Goal: Check status: Check status

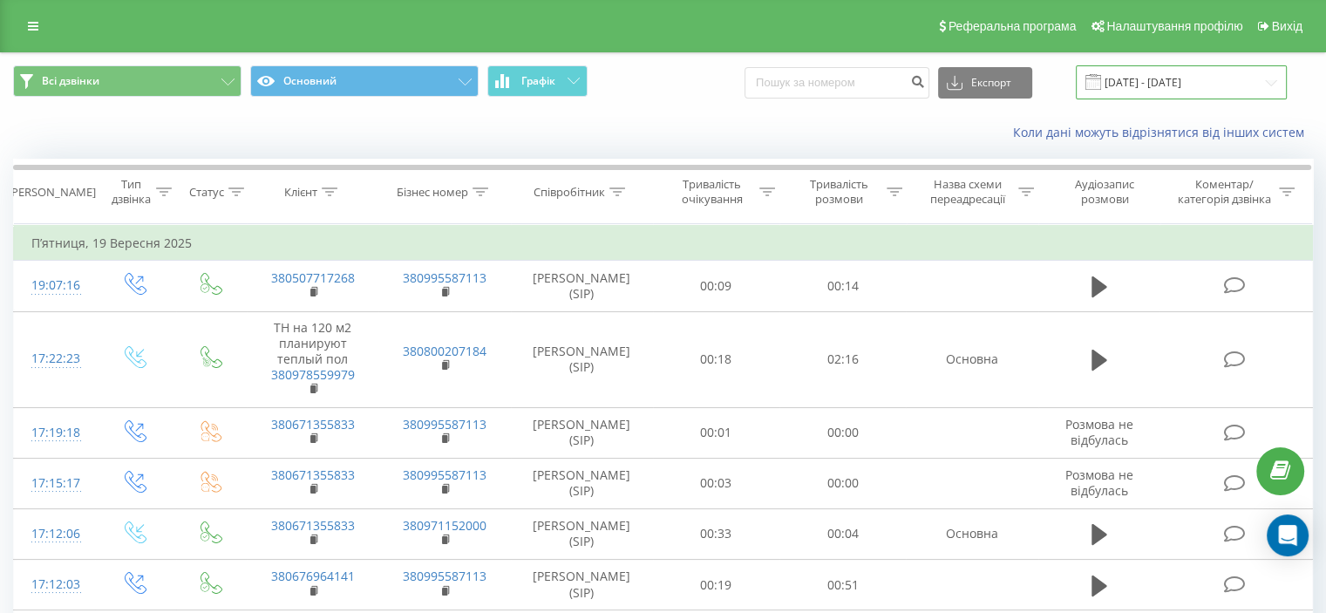
click at [1176, 77] on input "[DATE] - [DATE]" at bounding box center [1181, 82] width 211 height 34
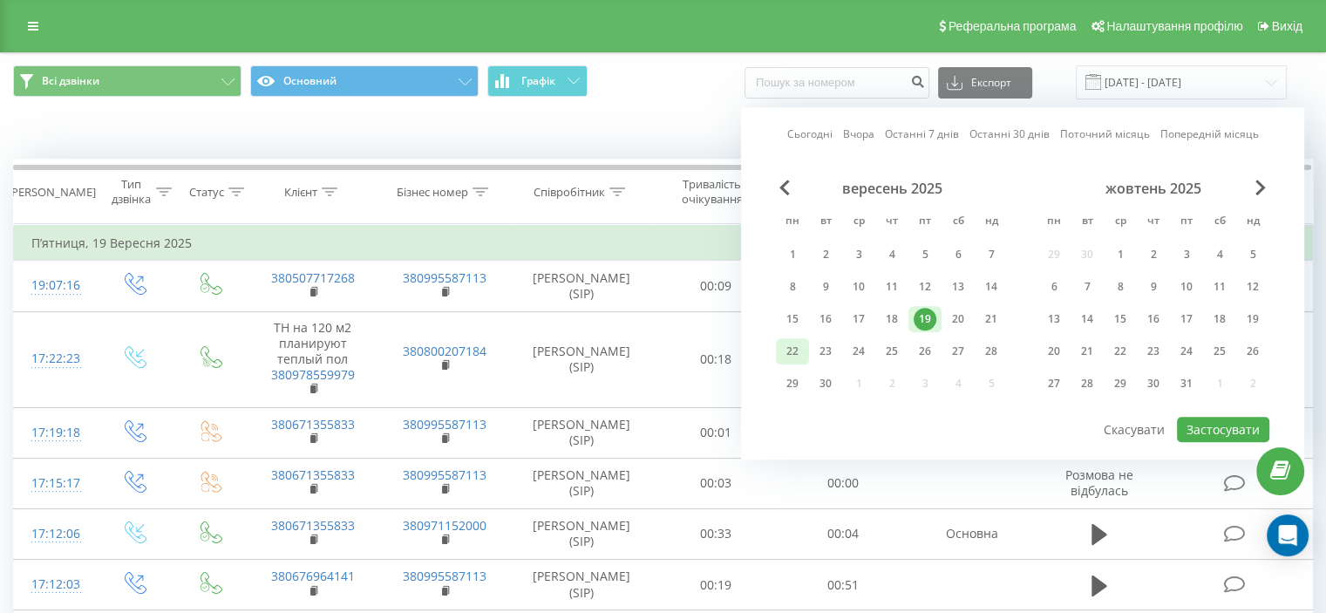
click at [797, 348] on div "22" at bounding box center [792, 351] width 23 height 23
click at [1204, 433] on button "Застосувати" at bounding box center [1223, 429] width 92 height 25
type input "22.09.2025 - 22.09.2025"
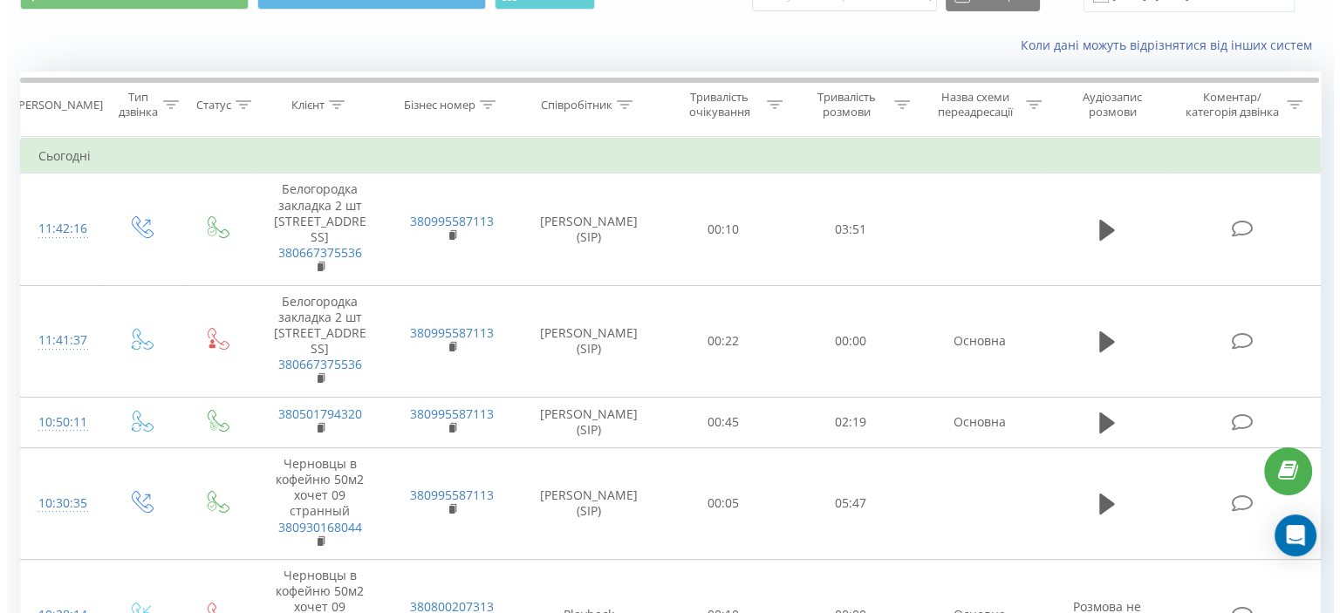
scroll to position [174, 0]
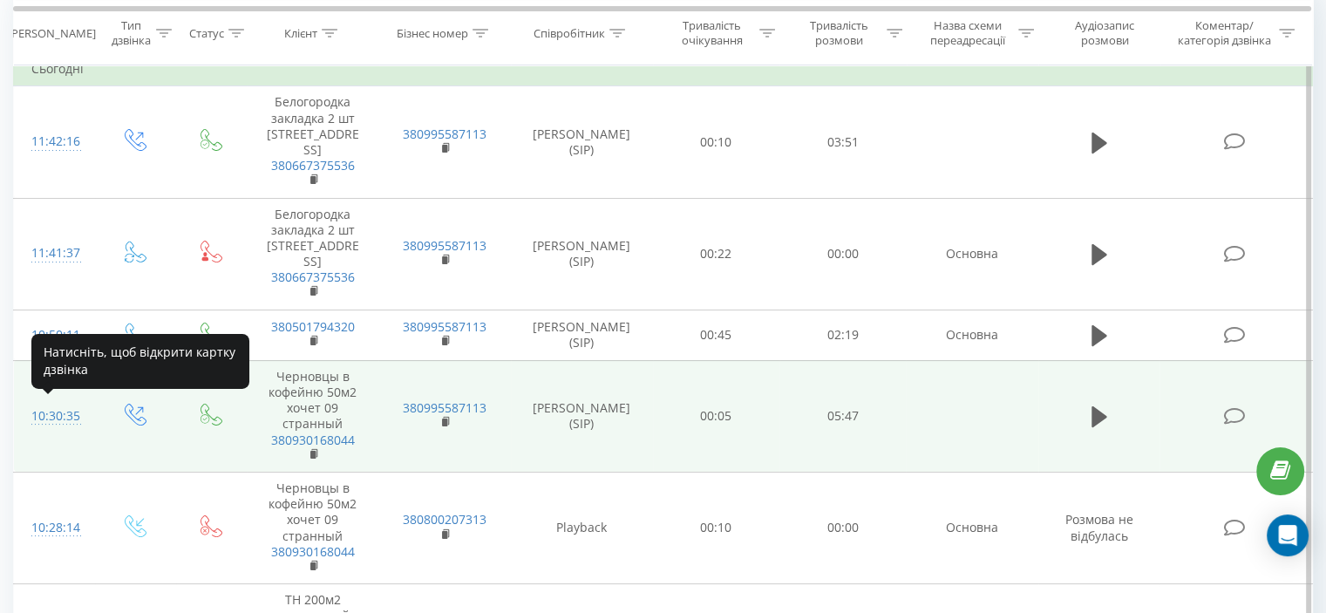
click at [48, 416] on div "10:30:35" at bounding box center [54, 416] width 46 height 34
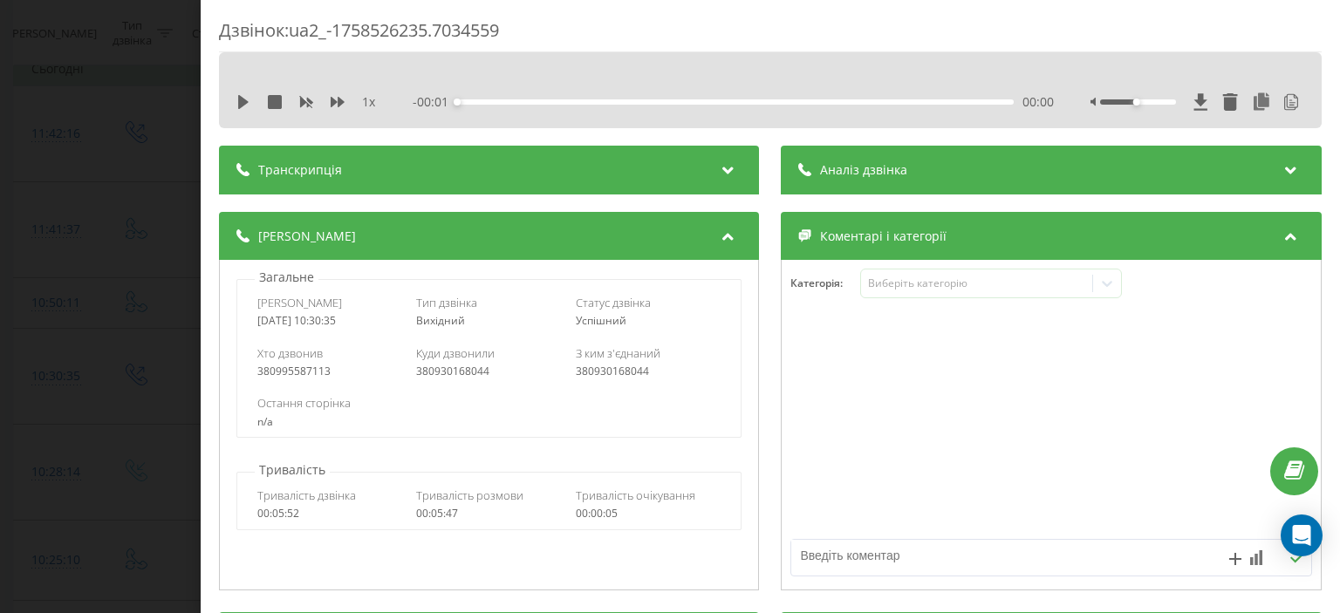
click at [1034, 172] on div "Аналіз дзвінка" at bounding box center [1051, 170] width 540 height 49
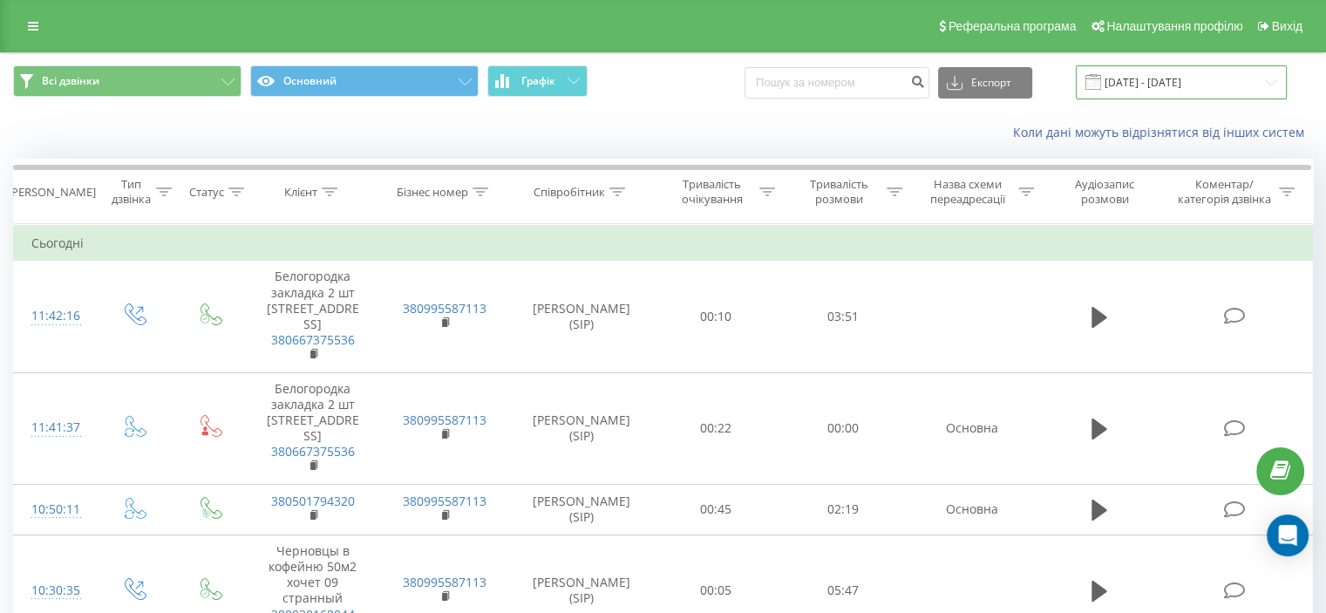
click at [1186, 85] on input "22.09.2025 - 22.09.2025" at bounding box center [1181, 82] width 211 height 34
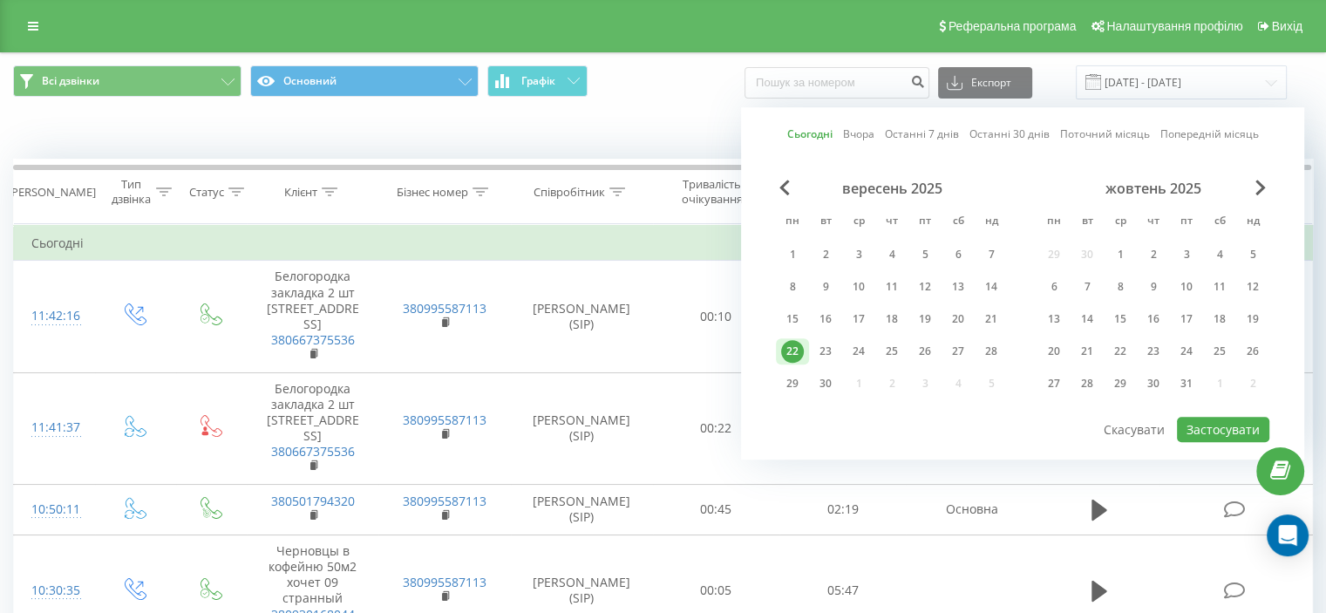
click at [793, 351] on div "22" at bounding box center [792, 351] width 23 height 23
click at [1235, 424] on button "Застосувати" at bounding box center [1223, 429] width 92 height 25
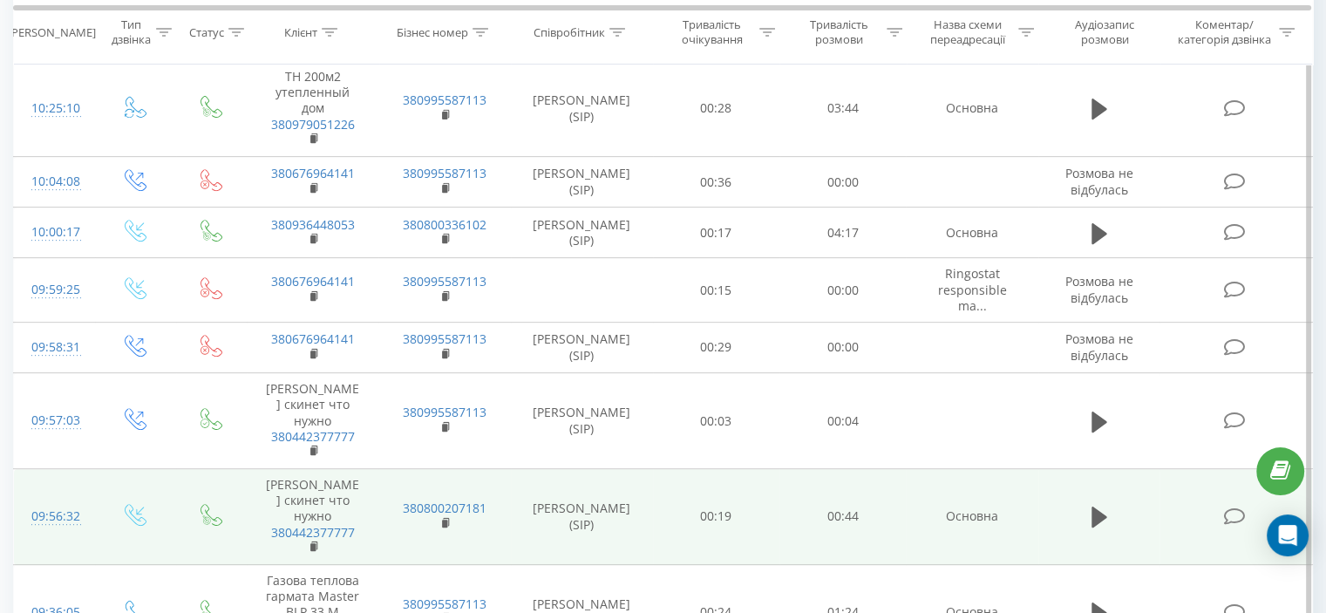
scroll to position [827, 0]
